Goal: Entertainment & Leisure: Browse casually

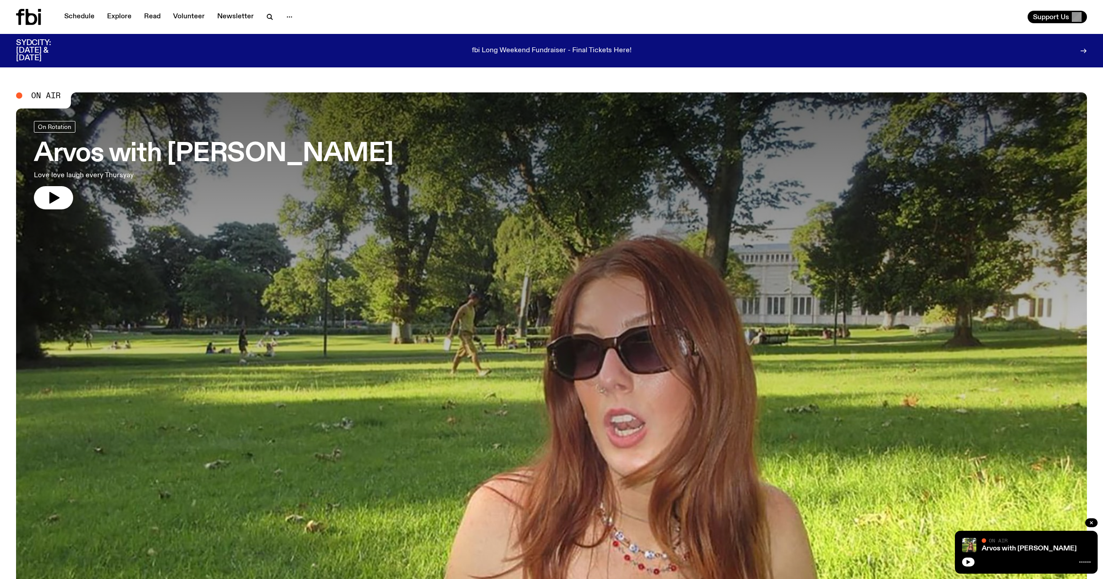
click at [30, 20] on icon at bounding box center [28, 17] width 25 height 16
